Goal: Task Accomplishment & Management: Manage account settings

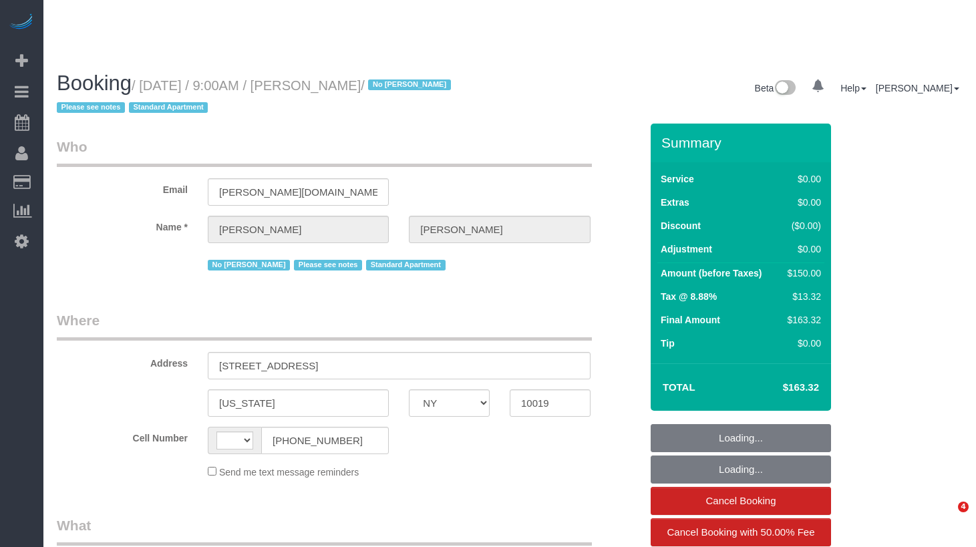
select select "NY"
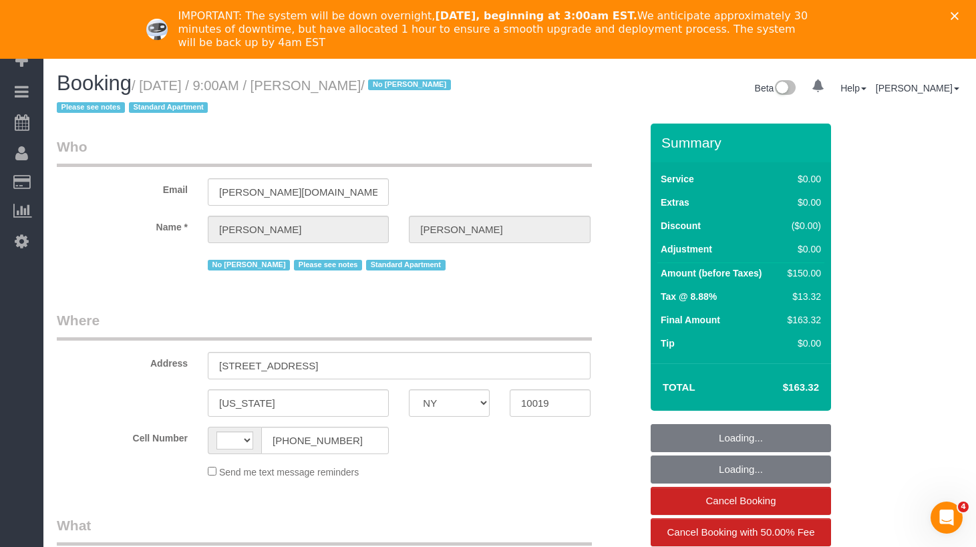
click at [957, 15] on icon "Close" at bounding box center [955, 16] width 8 height 8
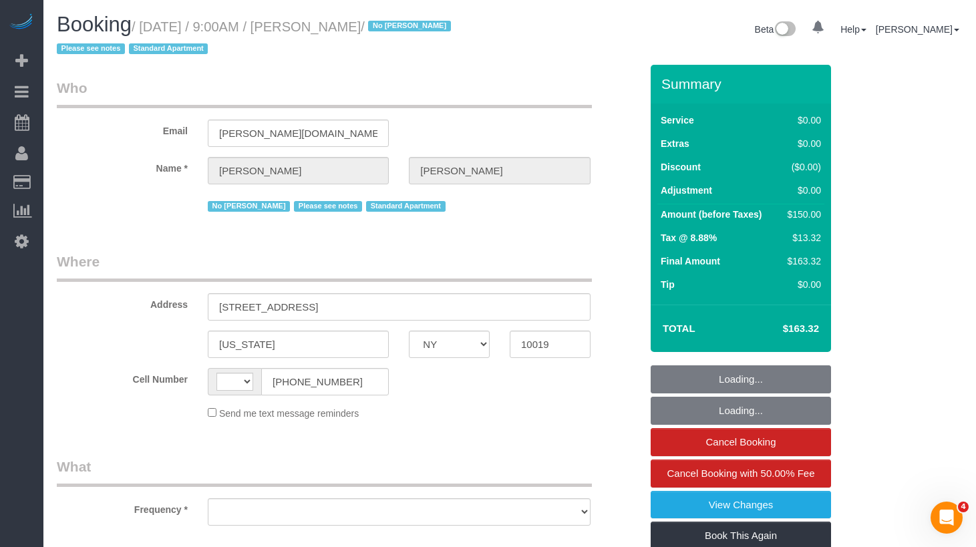
select select "string:[GEOGRAPHIC_DATA]"
select select "object:478"
select select "number:56"
select select "number:70"
select select "number:15"
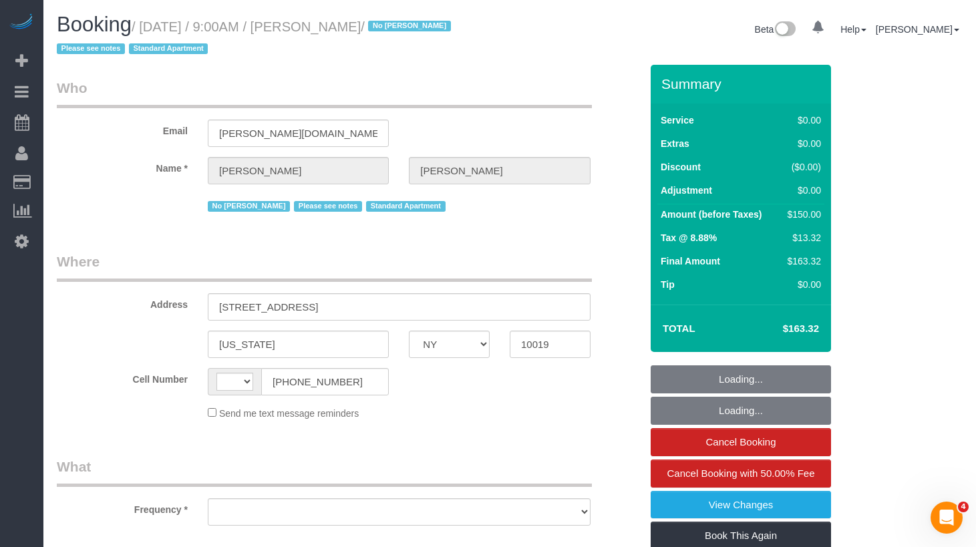
select select "number:5"
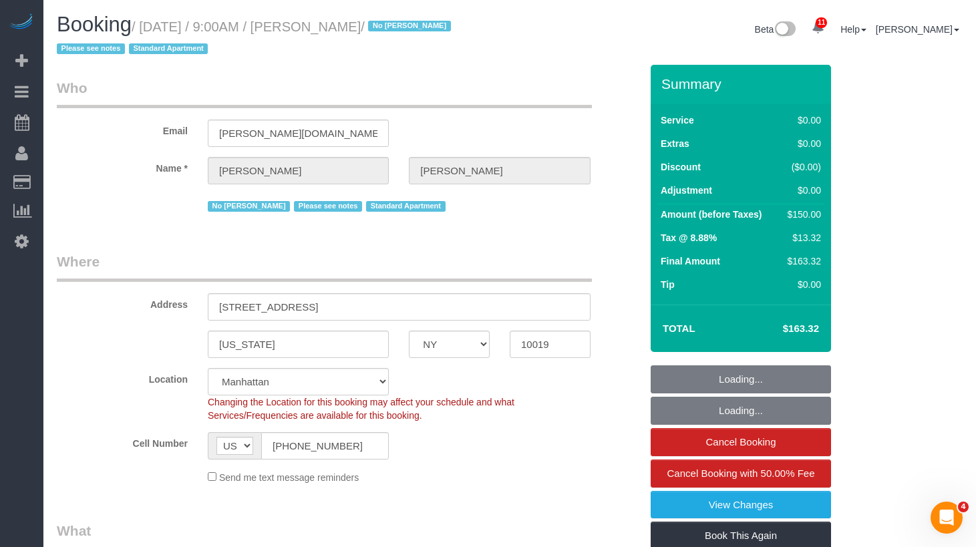
select select "object:1370"
select select "string:stripe-pm_1Q1HW74VGloSiKo7PT0iqylw"
select select "spot1"
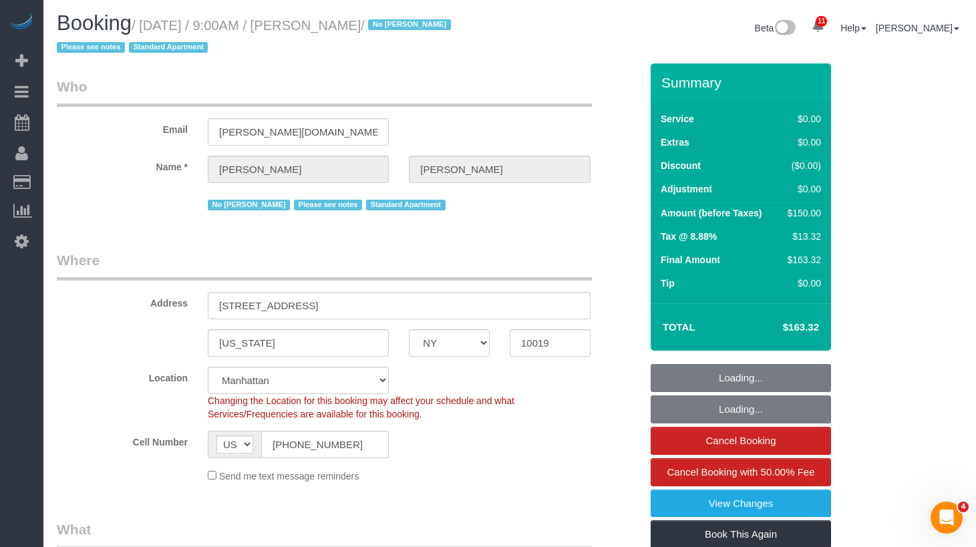
click at [589, 118] on div "Email abigail.schwarz@gmail.com" at bounding box center [349, 111] width 604 height 69
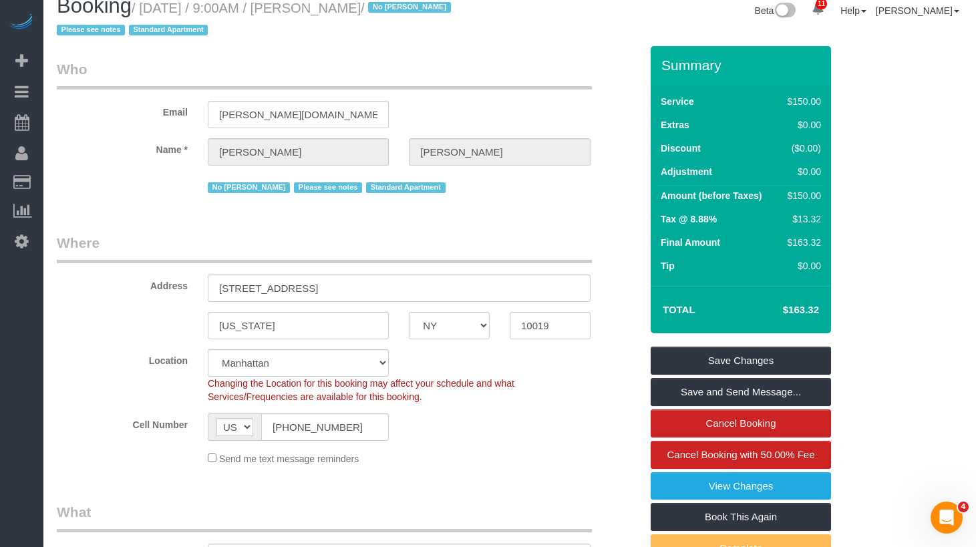
scroll to position [0, 0]
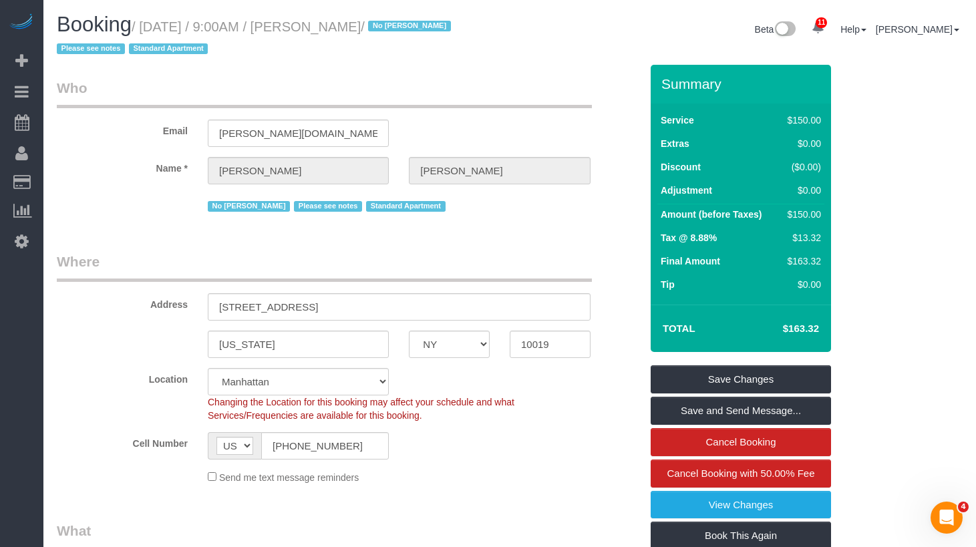
click at [210, 82] on legend "Who" at bounding box center [324, 93] width 535 height 30
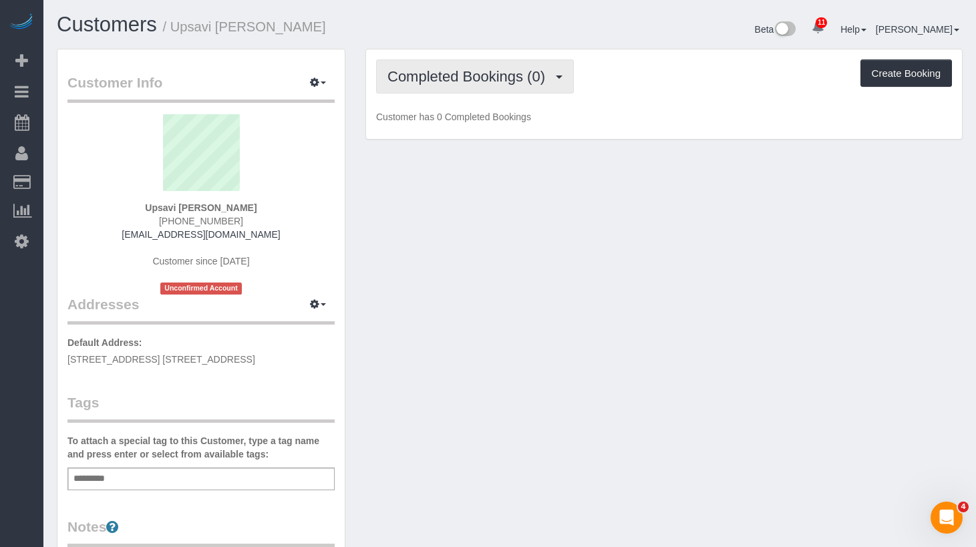
click at [450, 75] on span "Completed Bookings (0)" at bounding box center [470, 76] width 164 height 17
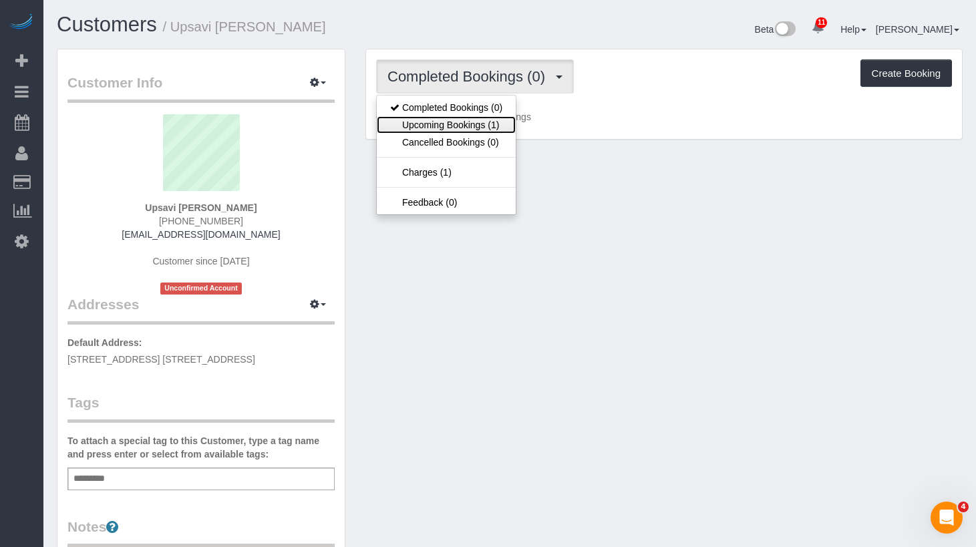
drag, startPoint x: 449, startPoint y: 130, endPoint x: 601, endPoint y: 108, distance: 153.3
click at [449, 130] on link "Upcoming Bookings (1)" at bounding box center [446, 124] width 139 height 17
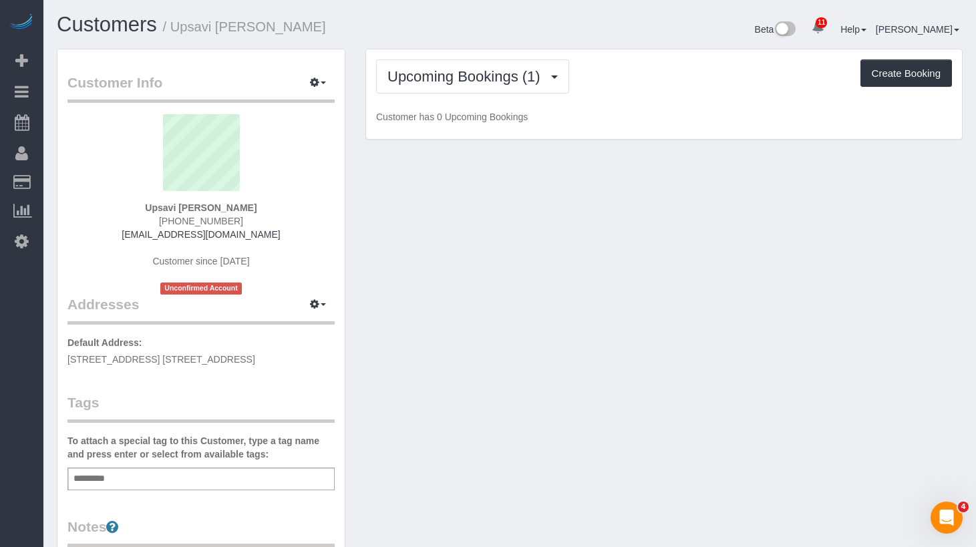
click at [639, 94] on div "Upcoming Bookings (1) Completed Bookings (0) Upcoming Bookings (1) Cancelled Bo…" at bounding box center [664, 94] width 596 height 90
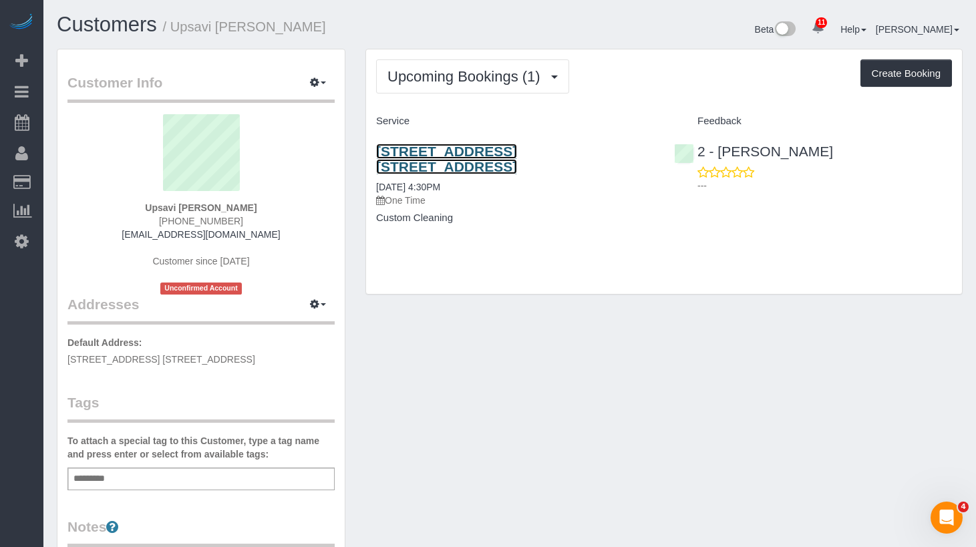
click at [506, 152] on link "511 58th Street, Apt. 1b/Aa, Brooklyn, NY 11220" at bounding box center [446, 159] width 141 height 31
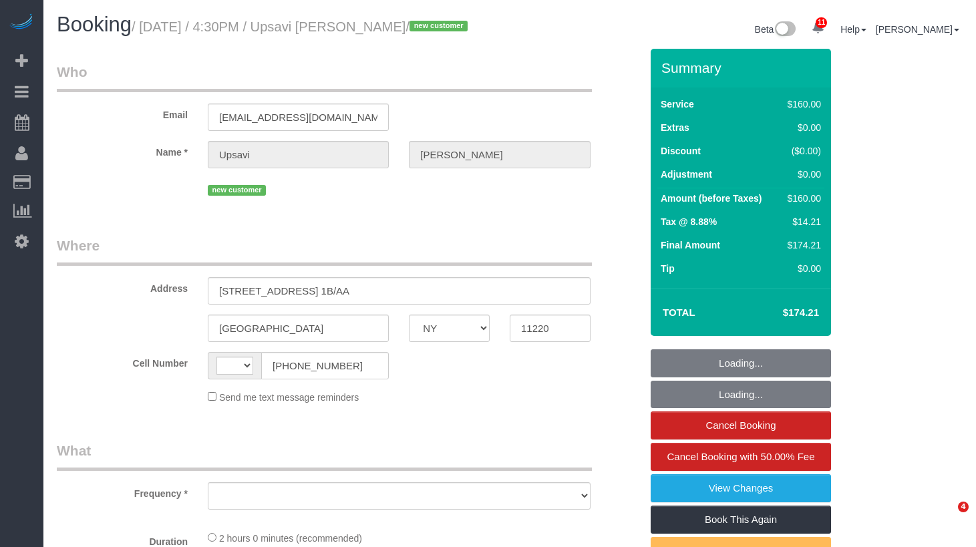
select select "NY"
select select "string:[GEOGRAPHIC_DATA]"
select select "object:476"
select select "number:89"
select select "number:90"
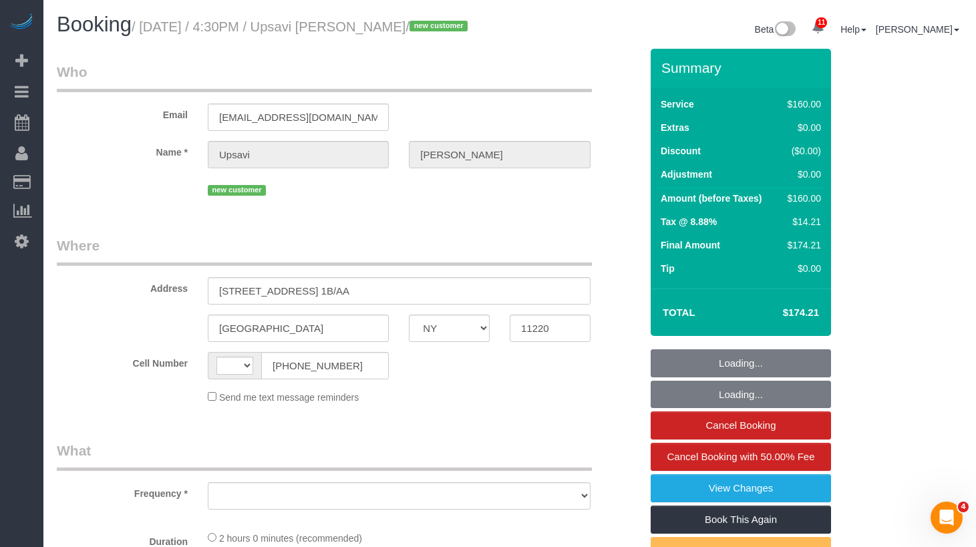
select select "number:15"
select select "number:7"
select select "string:stripe-pm_1S3iiV4VGloSiKo7za8kjBvS"
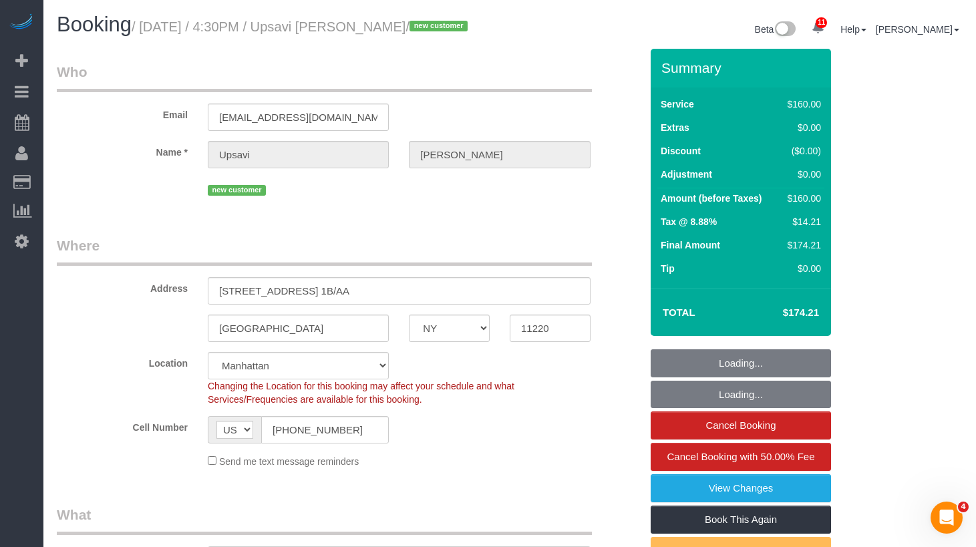
select select "object:1405"
click at [448, 262] on legend "Where" at bounding box center [324, 251] width 535 height 30
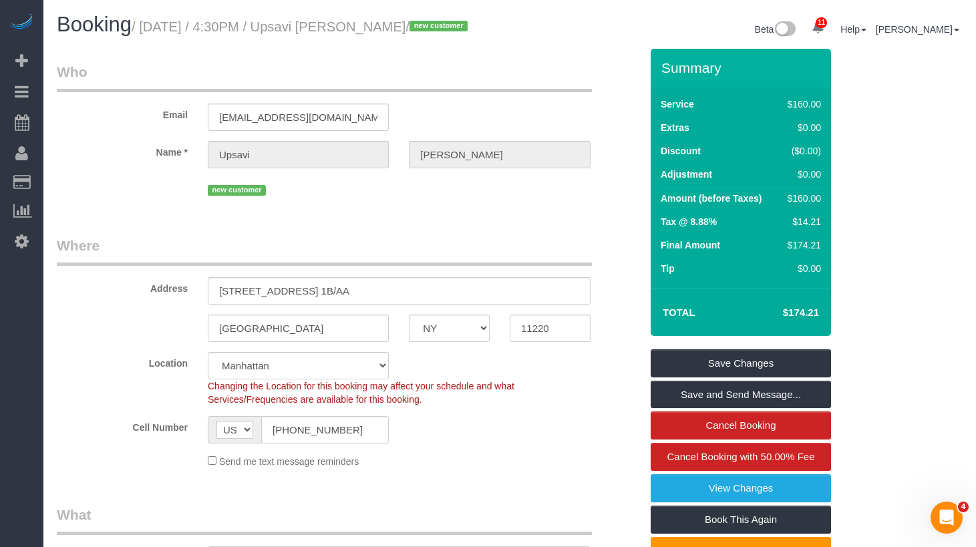
click at [357, 31] on small "/ [DATE] / 4:30PM / Upsavi [PERSON_NAME] / new customer" at bounding box center [302, 26] width 340 height 15
drag, startPoint x: 430, startPoint y: 24, endPoint x: 148, endPoint y: 19, distance: 282.7
click at [148, 19] on small "/ [DATE] / 4:30PM / Upsavi [PERSON_NAME] / new customer" at bounding box center [302, 26] width 340 height 15
copy small "[DATE] / 4:30PM / Upsavi [PERSON_NAME]"
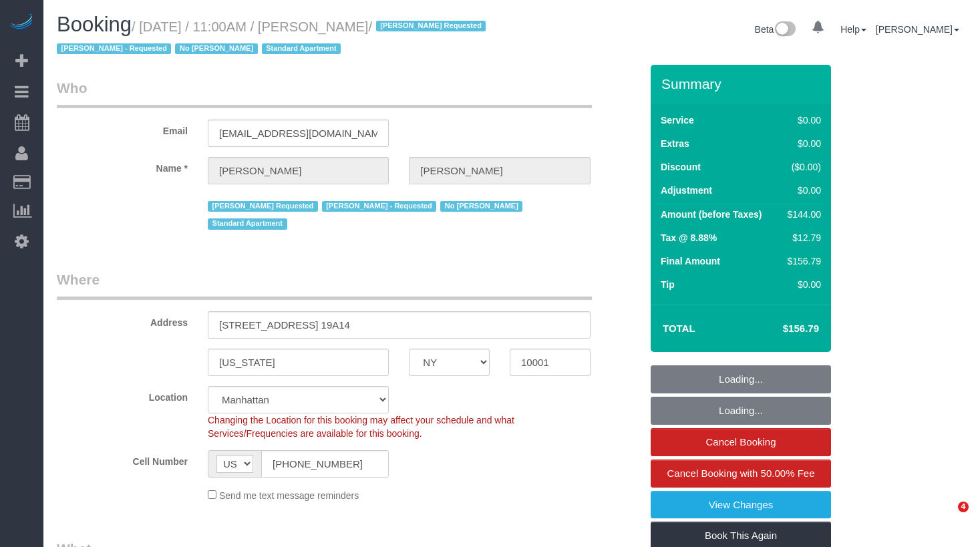
select select "NY"
select select "string:stripe-pm_1RTwsW4VGloSiKo7Xo9CQ1gS"
select select "1"
select select "number:89"
select select "number:90"
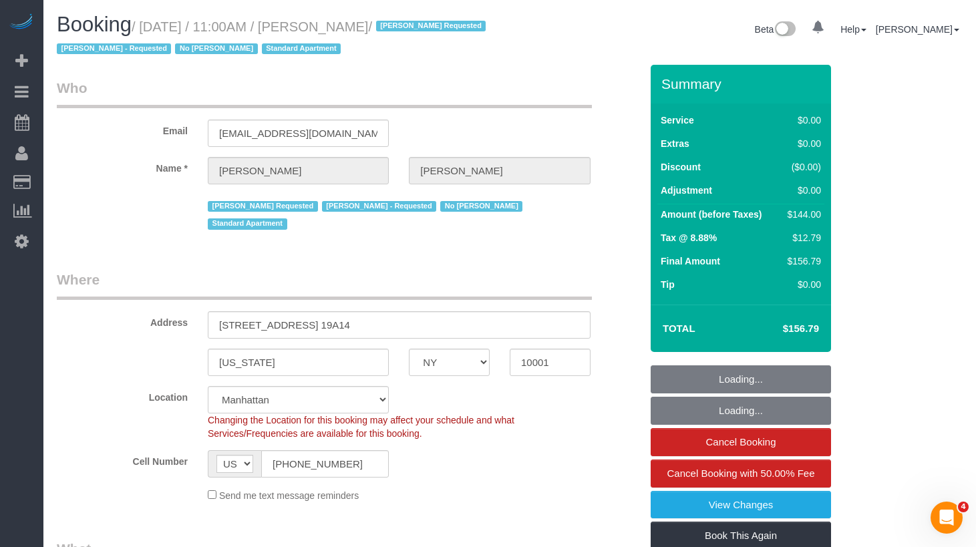
select select "number:15"
select select "number:5"
select select "object:989"
select select "spot1"
select select "1"
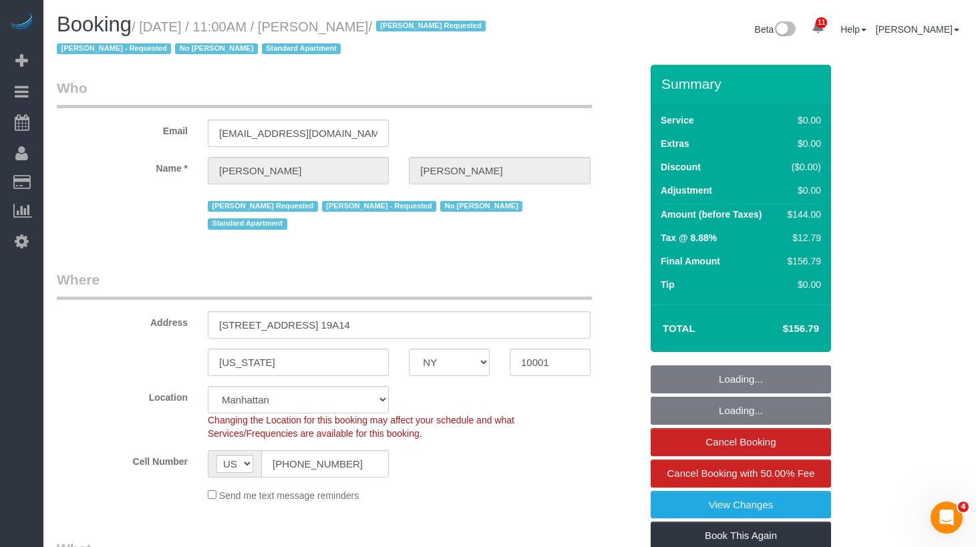
select select "object:1421"
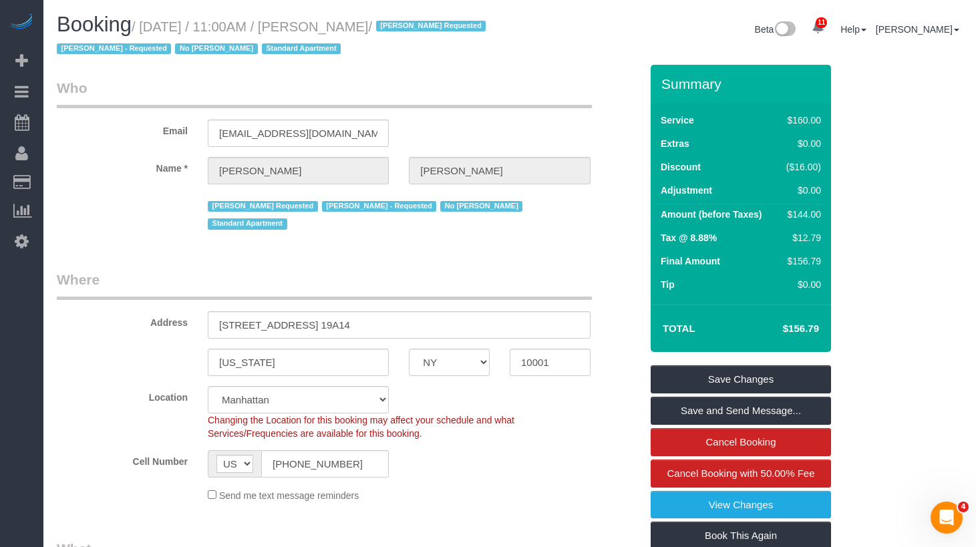
drag, startPoint x: 437, startPoint y: 25, endPoint x: 152, endPoint y: 24, distance: 285.3
click at [152, 24] on small "/ September 04, 2025 / 11:00AM / Amelia Palmer / Isabella Simplicio Requested M…" at bounding box center [273, 37] width 433 height 37
